Goal: Task Accomplishment & Management: Manage account settings

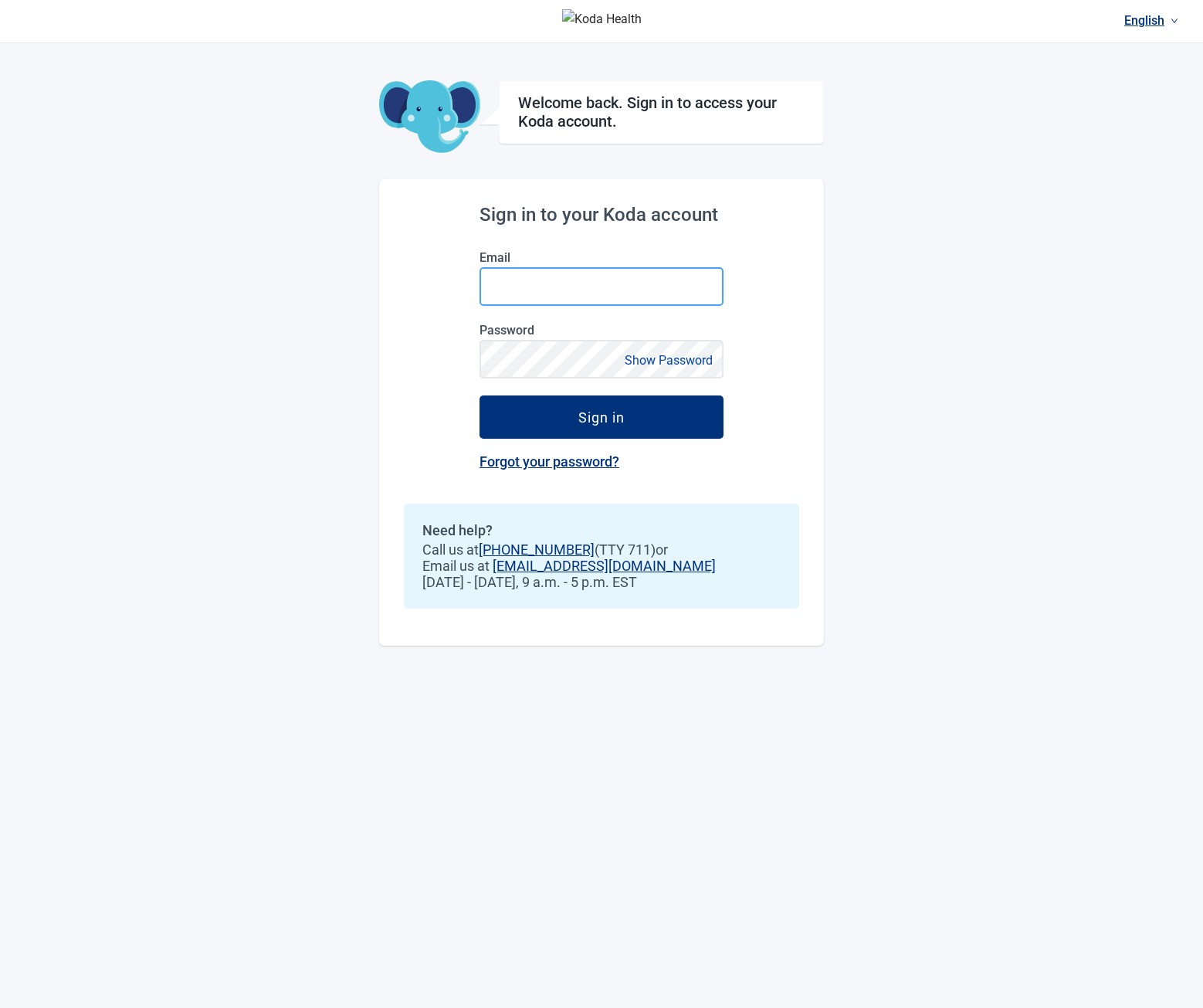
click at [564, 275] on input "Email" at bounding box center [601, 286] width 244 height 39
click at [310, 228] on div "English Welcome back. Sign in to access your Koda account. Sign in to your Koda…" at bounding box center [601, 504] width 1203 height 1008
